Goal: Transaction & Acquisition: Book appointment/travel/reservation

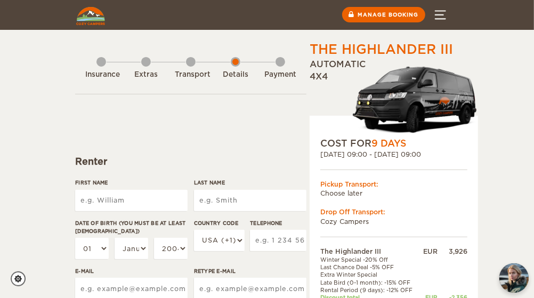
click at [436, 18] on button "Menu" at bounding box center [440, 15] width 37 height 30
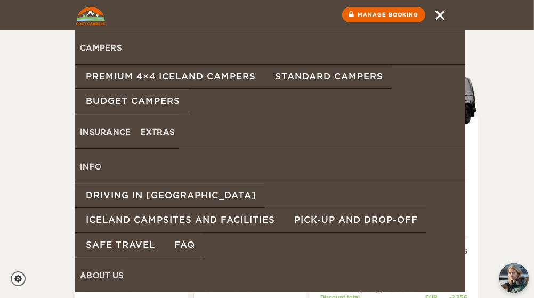
click at [190, 71] on link "Premium 4×4 Iceland Campers" at bounding box center [169, 77] width 189 height 25
click at [444, 14] on button "Menu" at bounding box center [440, 15] width 37 height 30
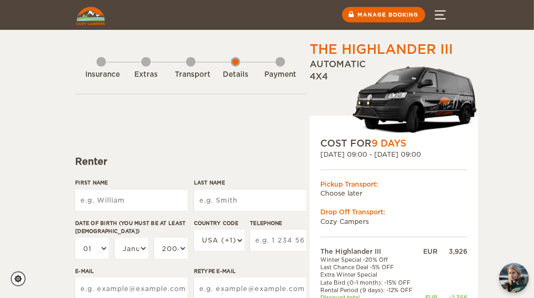
click at [439, 13] on button "Menu" at bounding box center [440, 15] width 37 height 30
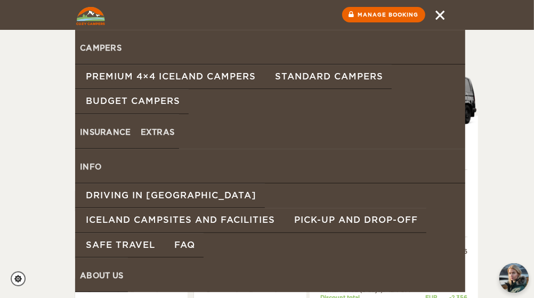
click at [441, 27] on button "Menu" at bounding box center [440, 15] width 37 height 30
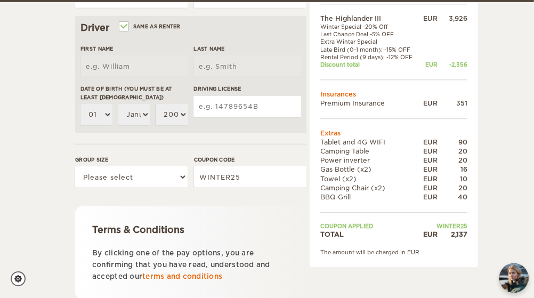
scroll to position [333, 0]
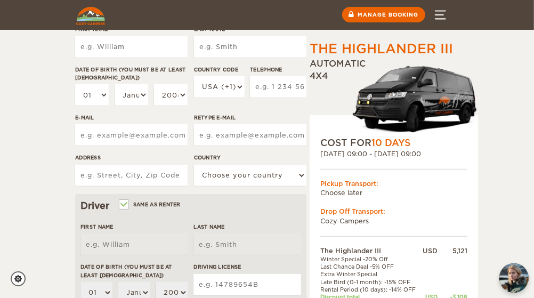
scroll to position [153, 0]
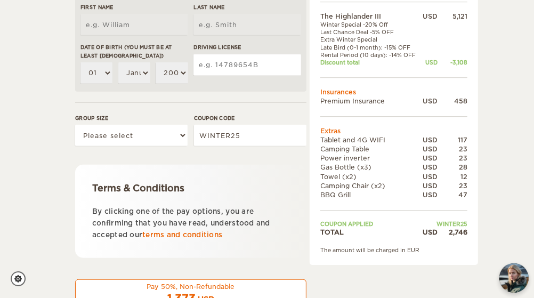
scroll to position [492, 0]
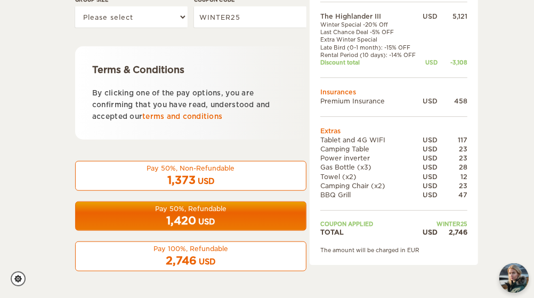
click at [211, 171] on div "Pay 50%, Non-Refundable" at bounding box center [191, 168] width 218 height 9
